Goal: Task Accomplishment & Management: Manage account settings

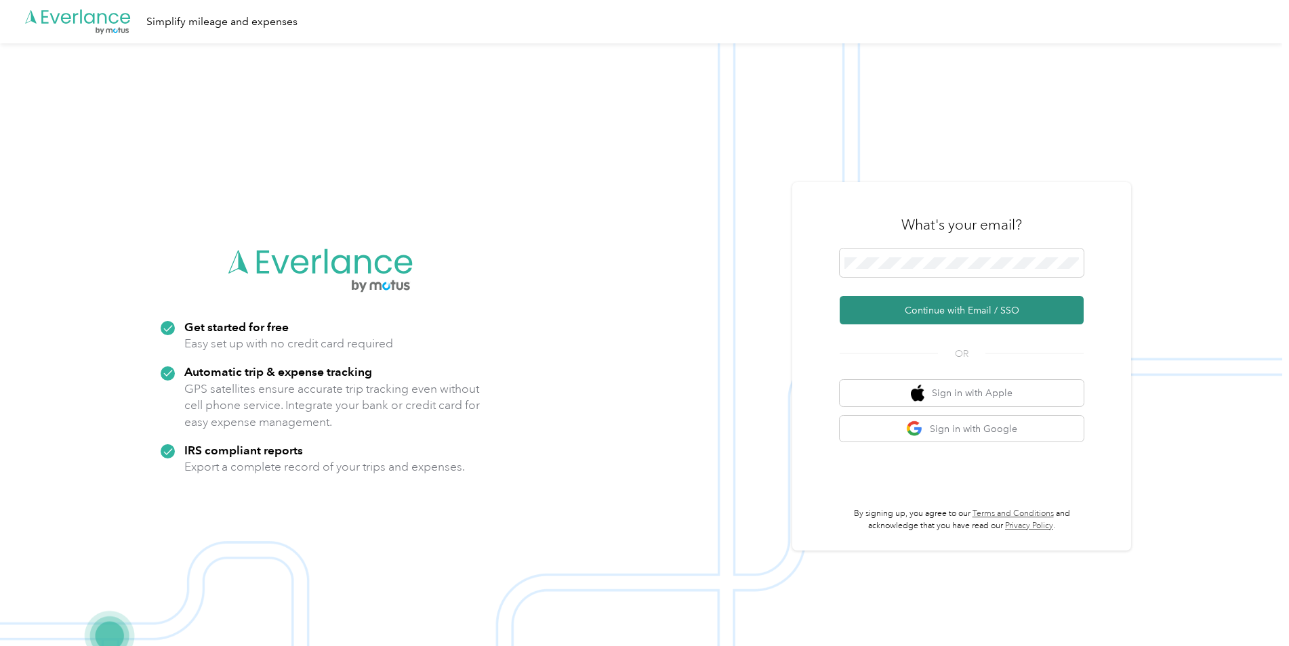
click at [963, 308] on button "Continue with Email / SSO" at bounding box center [961, 310] width 244 height 28
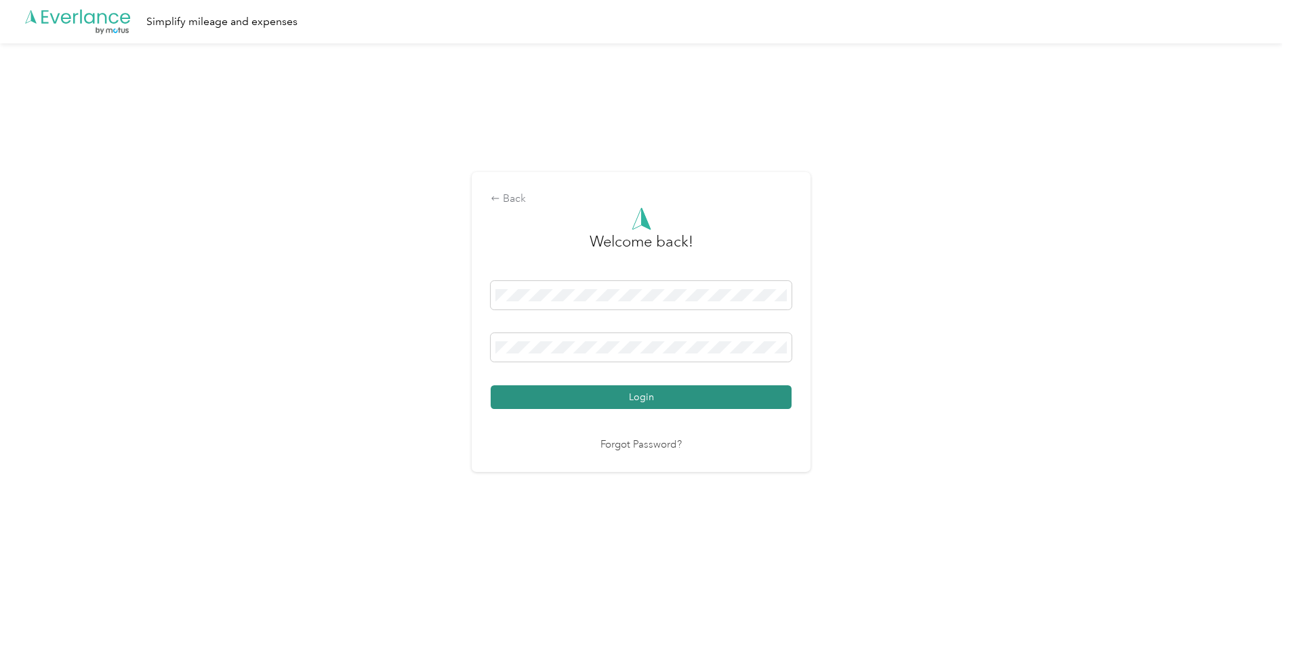
click at [640, 394] on button "Login" at bounding box center [640, 397] width 301 height 24
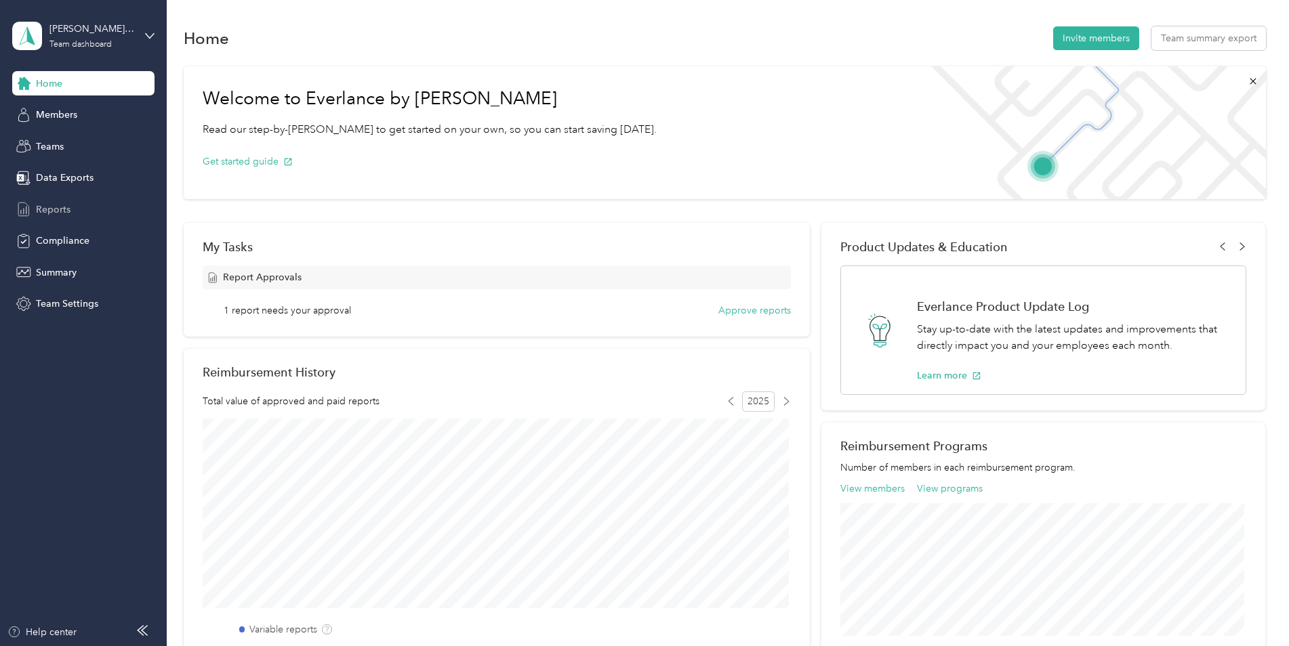
click at [61, 213] on span "Reports" at bounding box center [53, 210] width 35 height 14
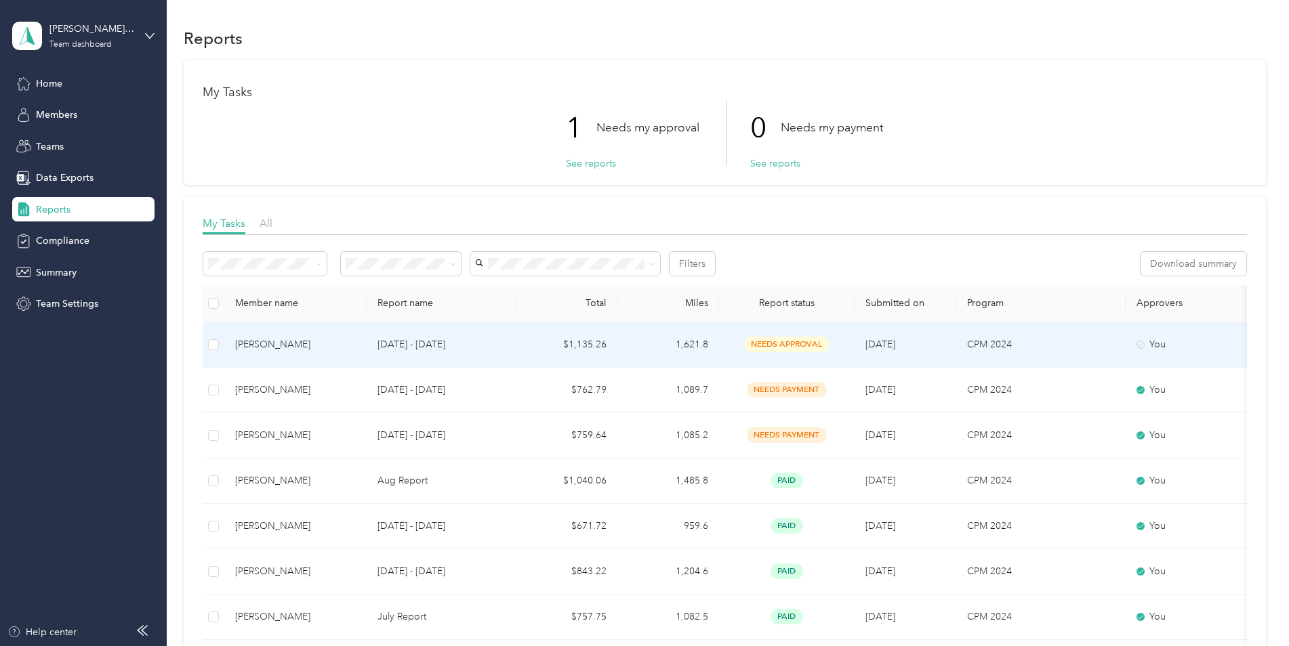
click at [423, 346] on p "[DATE] - [DATE]" at bounding box center [440, 344] width 127 height 15
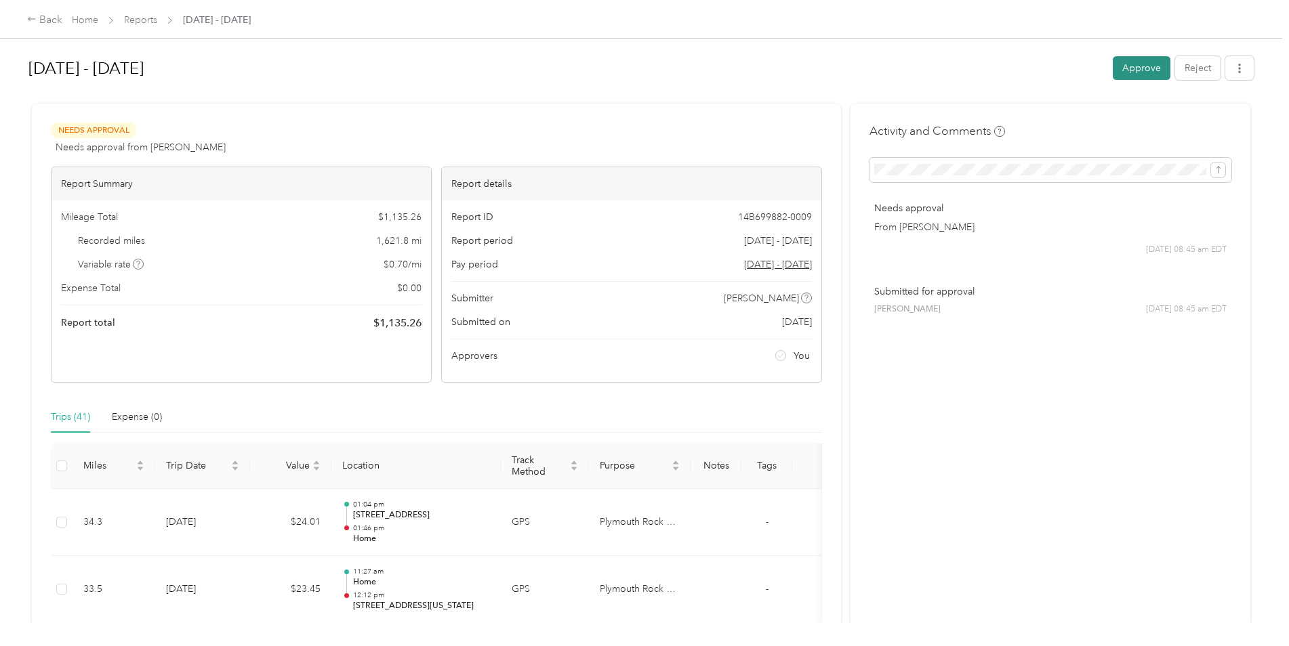
click at [1143, 64] on button "Approve" at bounding box center [1141, 68] width 58 height 24
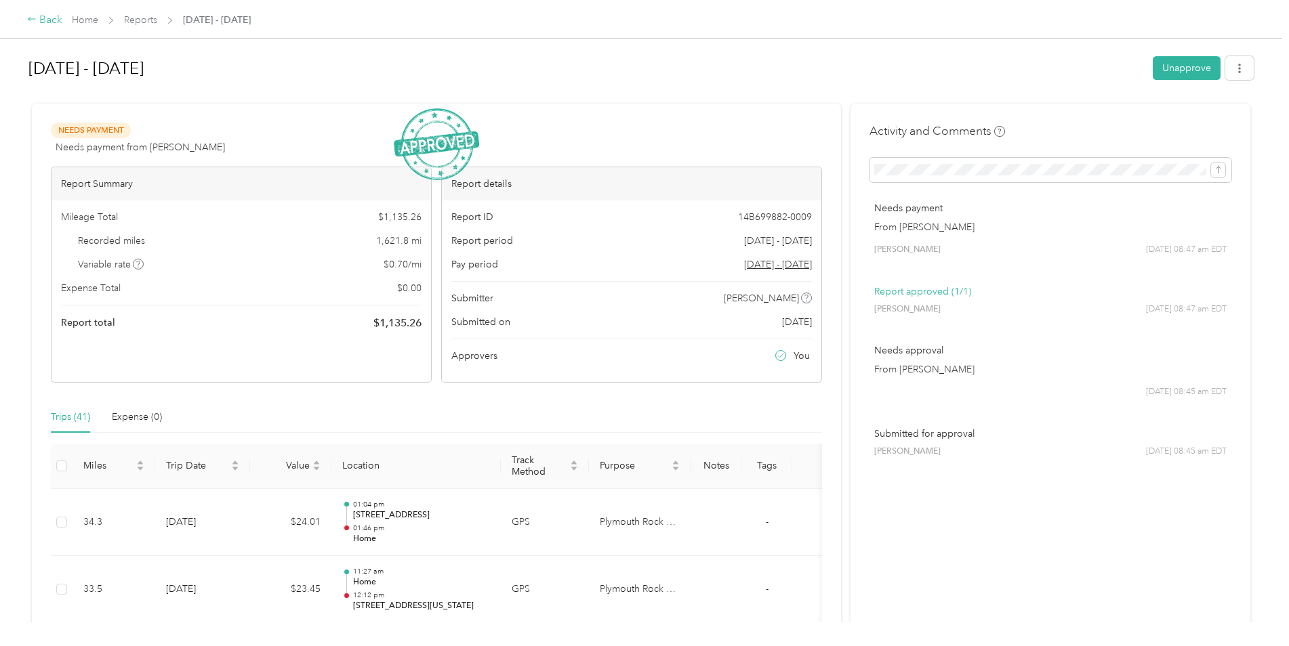
click at [37, 21] on div "Back" at bounding box center [44, 20] width 35 height 16
